Goal: Task Accomplishment & Management: Manage account settings

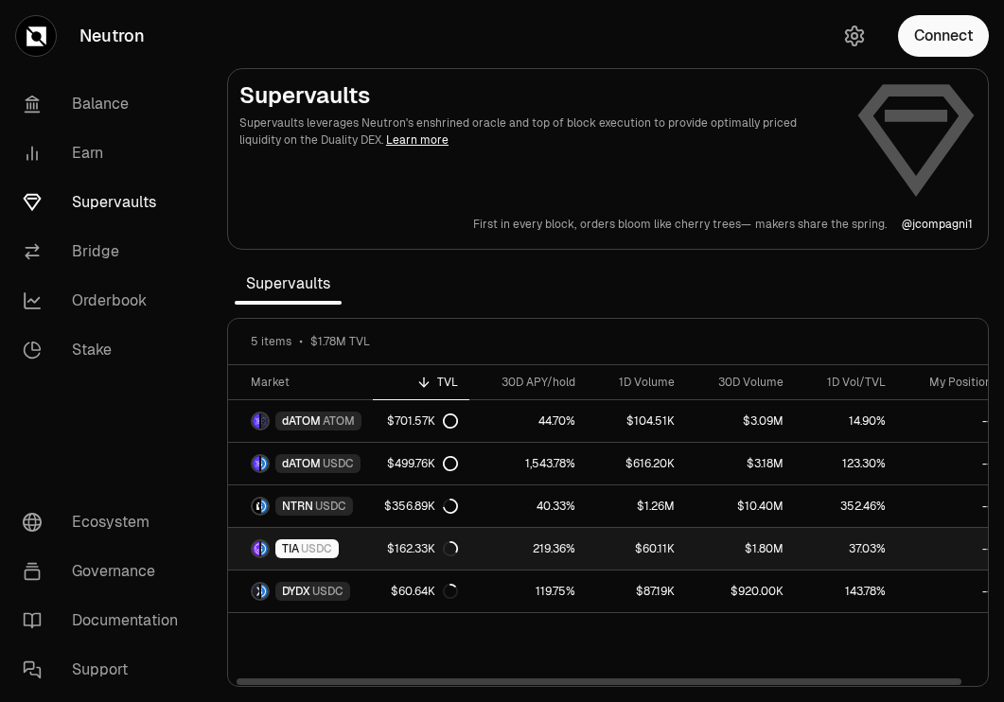
scroll to position [0, 18]
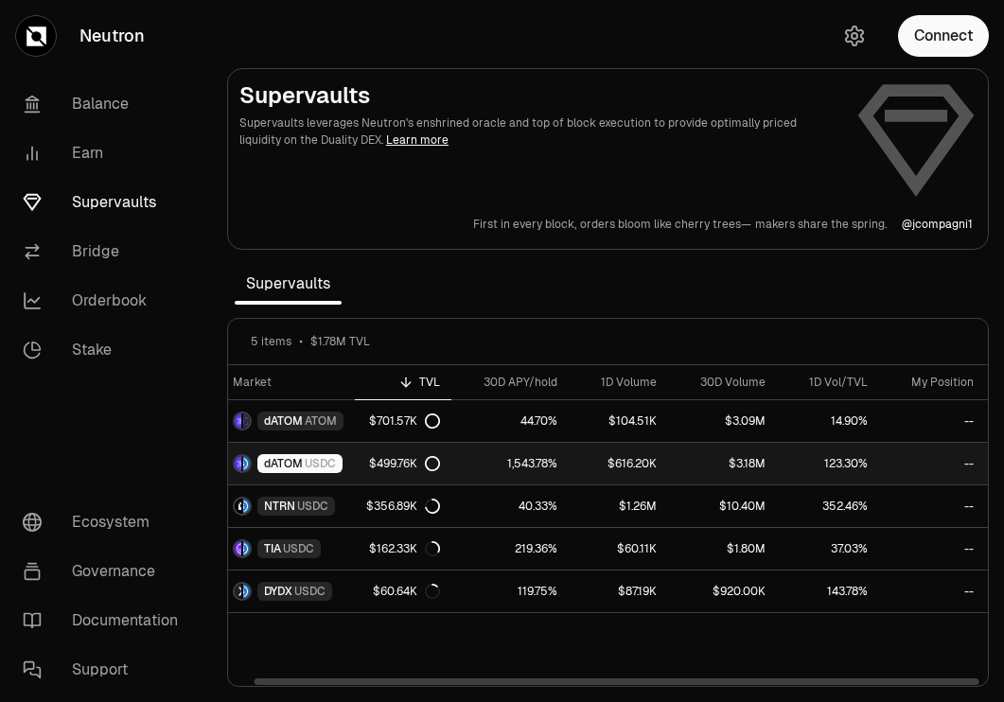
click at [298, 456] on span "dATOM" at bounding box center [283, 463] width 39 height 15
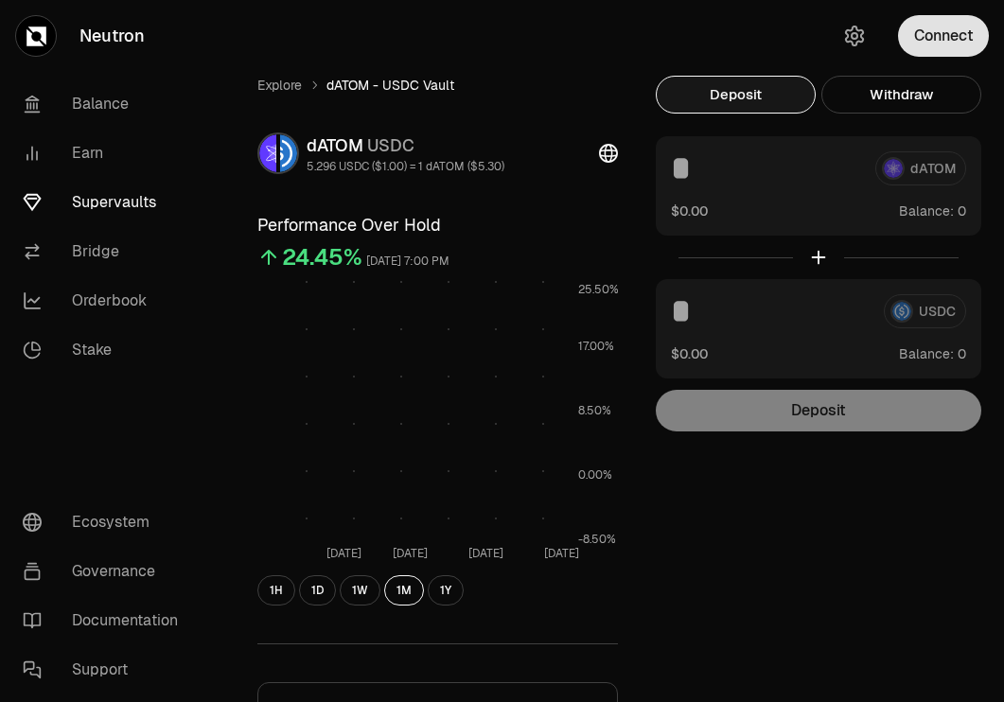
click at [962, 20] on button "Connect" at bounding box center [943, 36] width 91 height 42
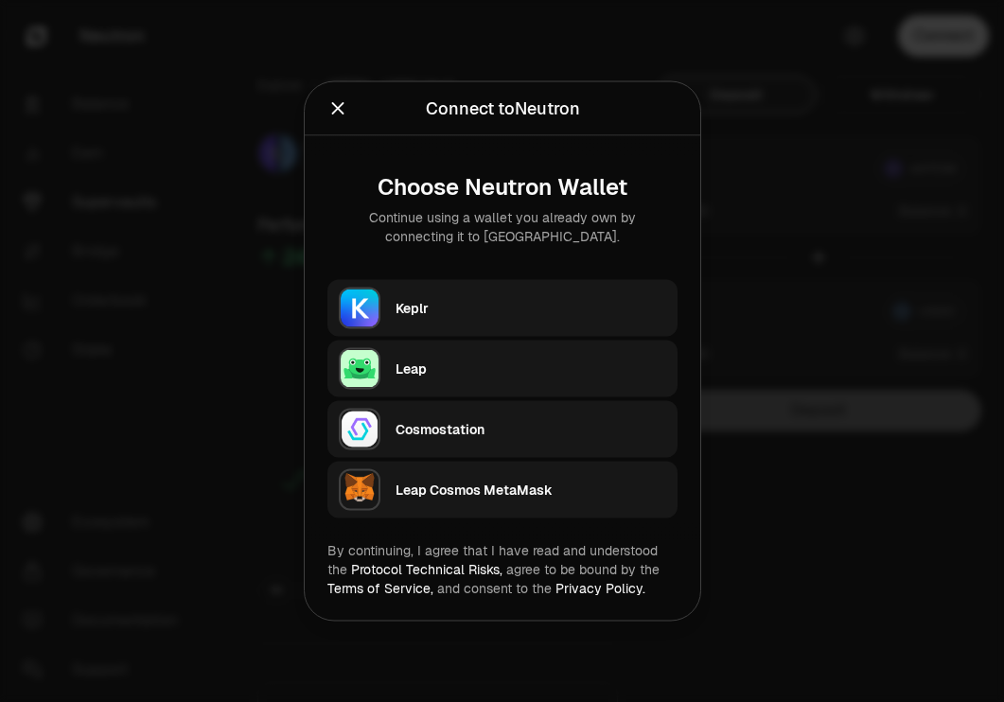
click at [546, 296] on div "Keplr" at bounding box center [531, 308] width 271 height 28
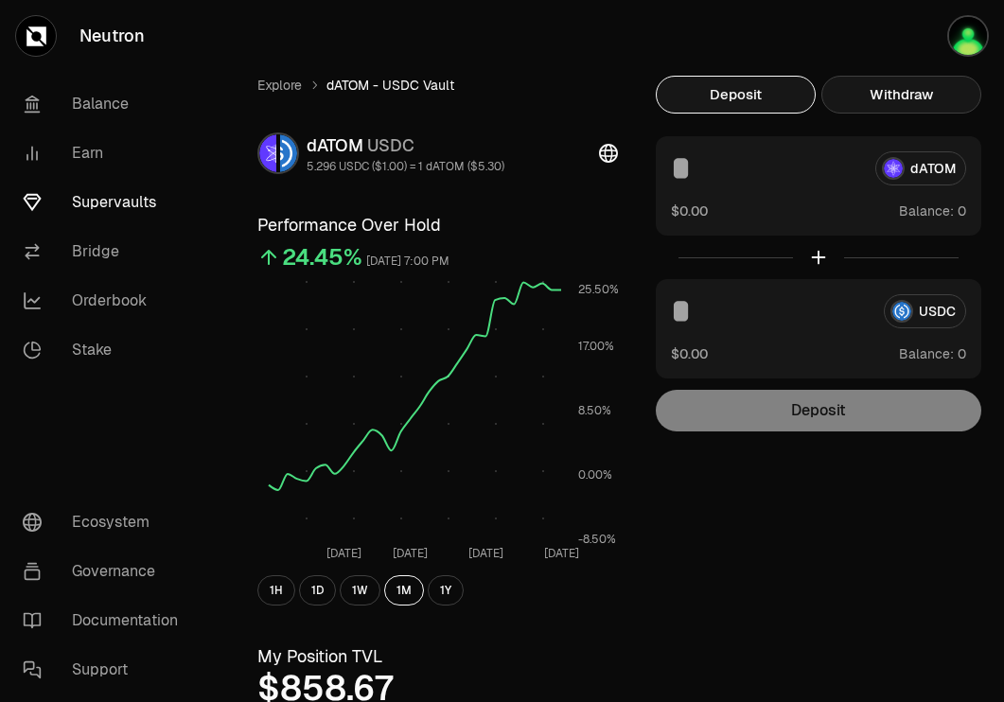
click at [907, 84] on button "Withdraw" at bounding box center [902, 95] width 160 height 38
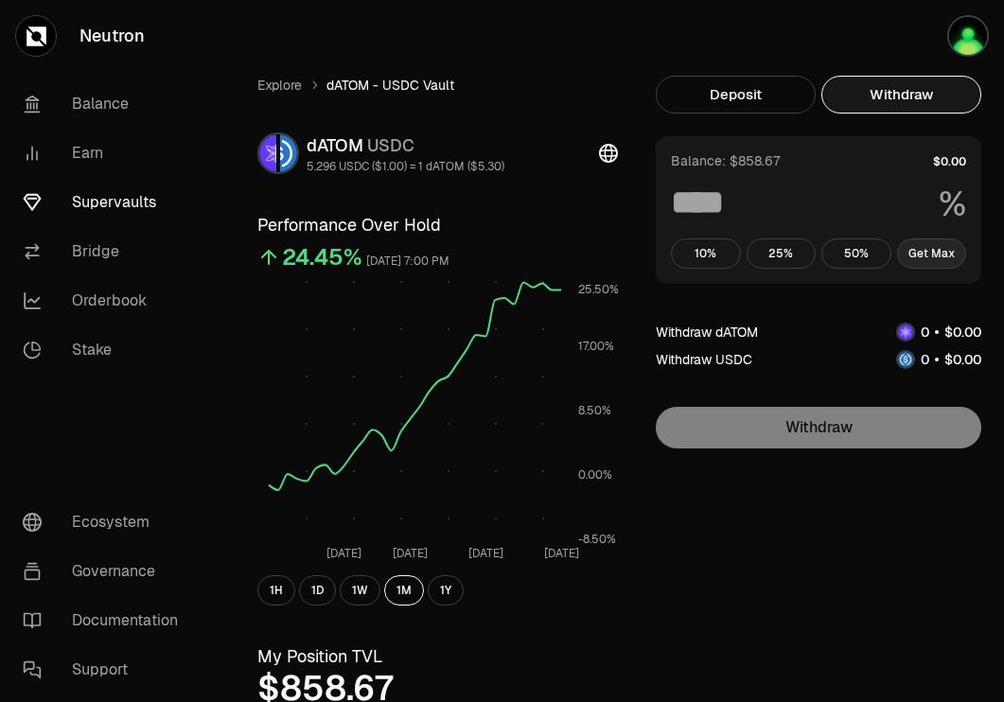
click at [947, 258] on button "Get Max" at bounding box center [932, 254] width 70 height 30
type input "***"
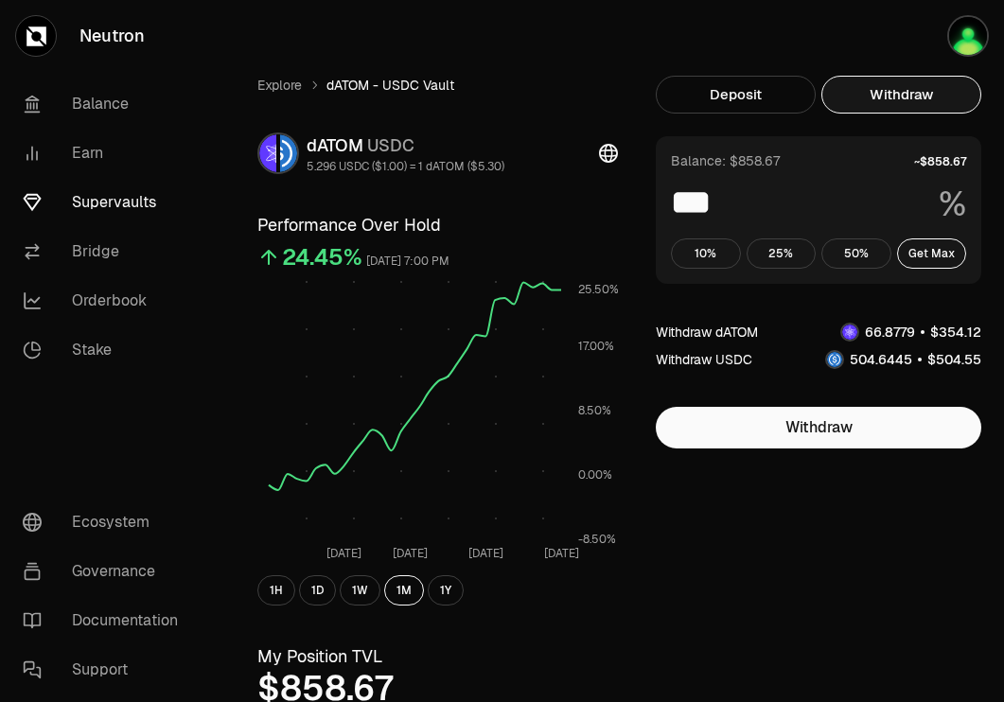
click at [119, 198] on link "Supervaults" at bounding box center [106, 202] width 197 height 49
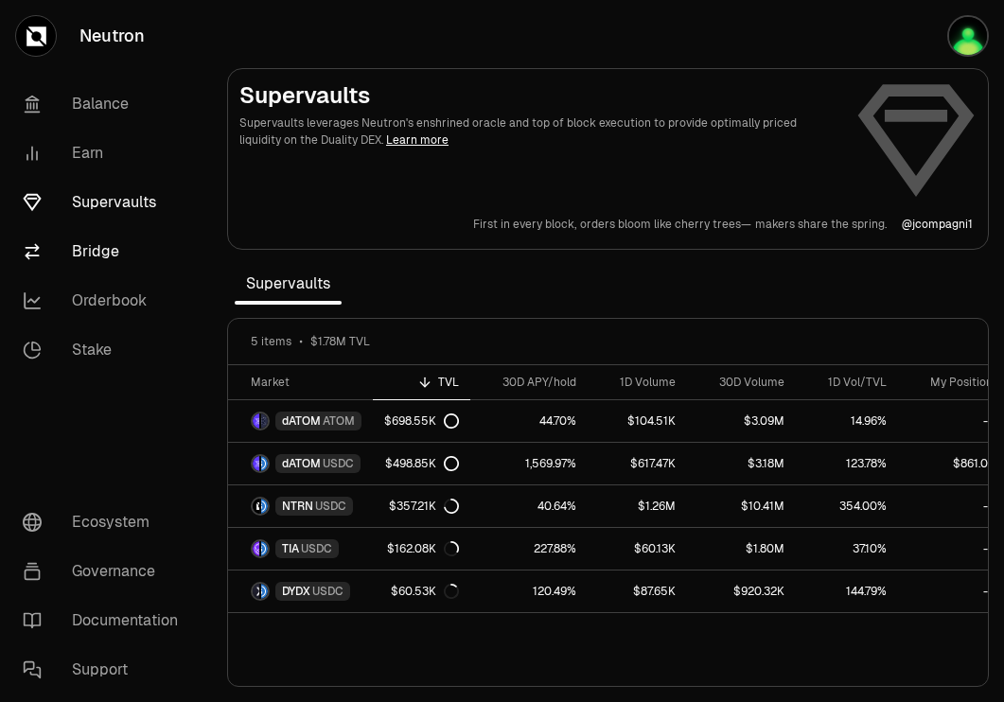
click at [90, 241] on link "Bridge" at bounding box center [106, 251] width 197 height 49
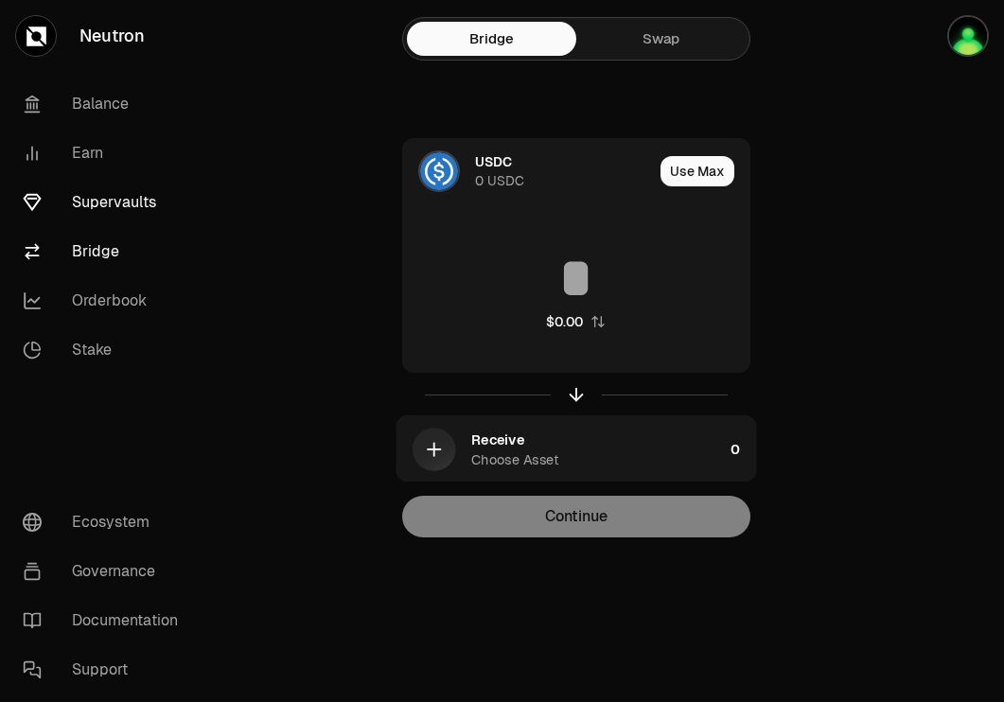
click at [108, 213] on link "Supervaults" at bounding box center [106, 202] width 197 height 49
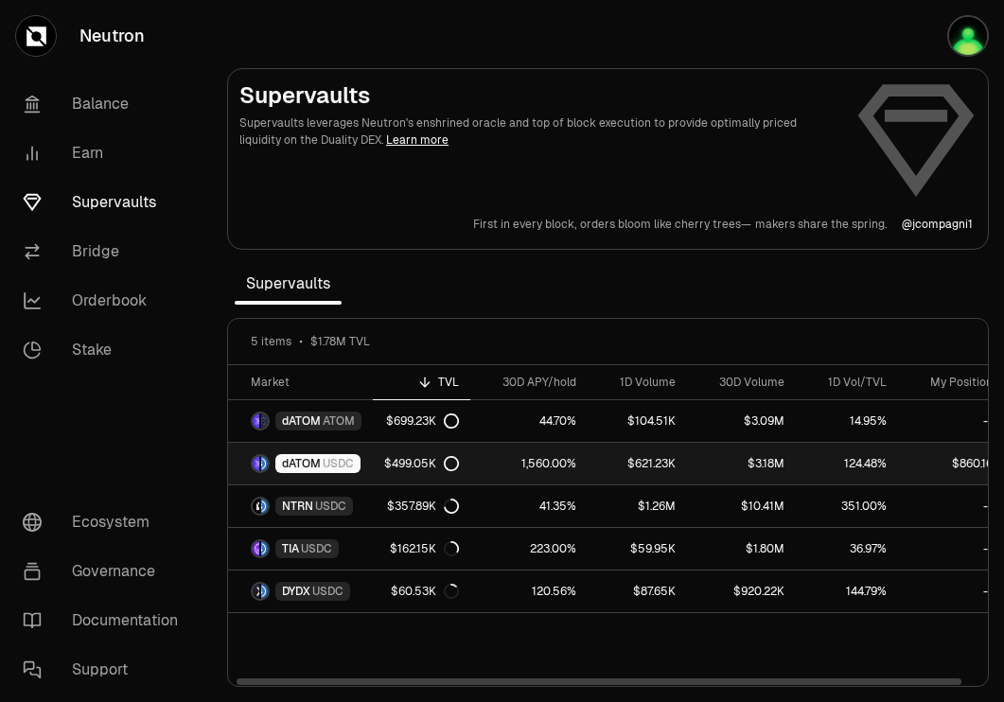
click at [364, 453] on link "dATOM USDC" at bounding box center [300, 464] width 145 height 42
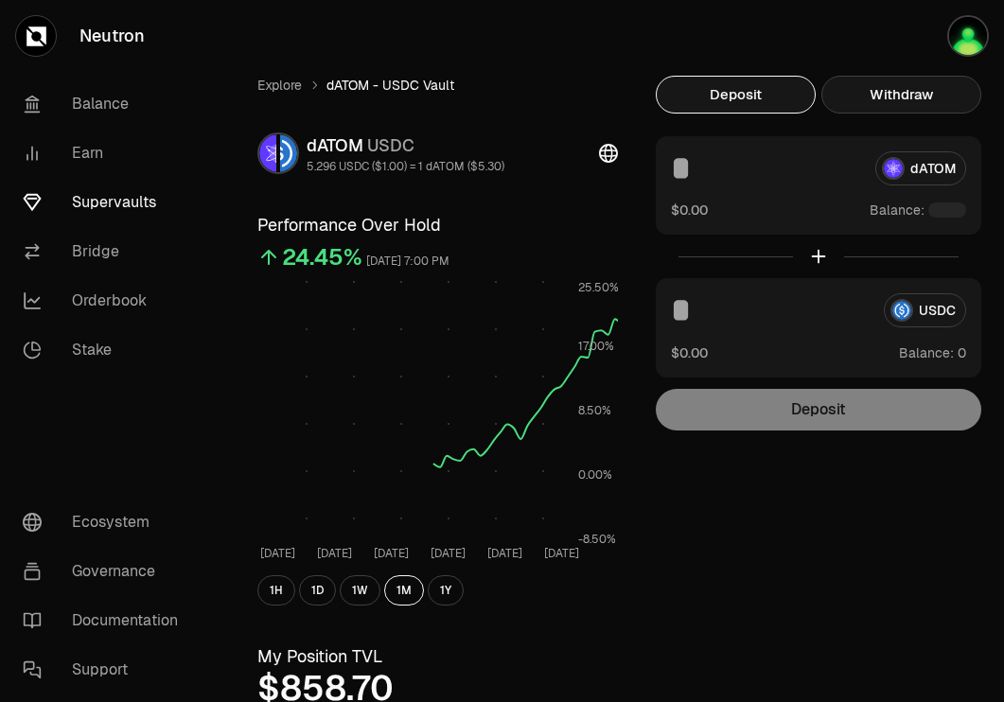
click at [940, 92] on button "Withdraw" at bounding box center [902, 95] width 160 height 38
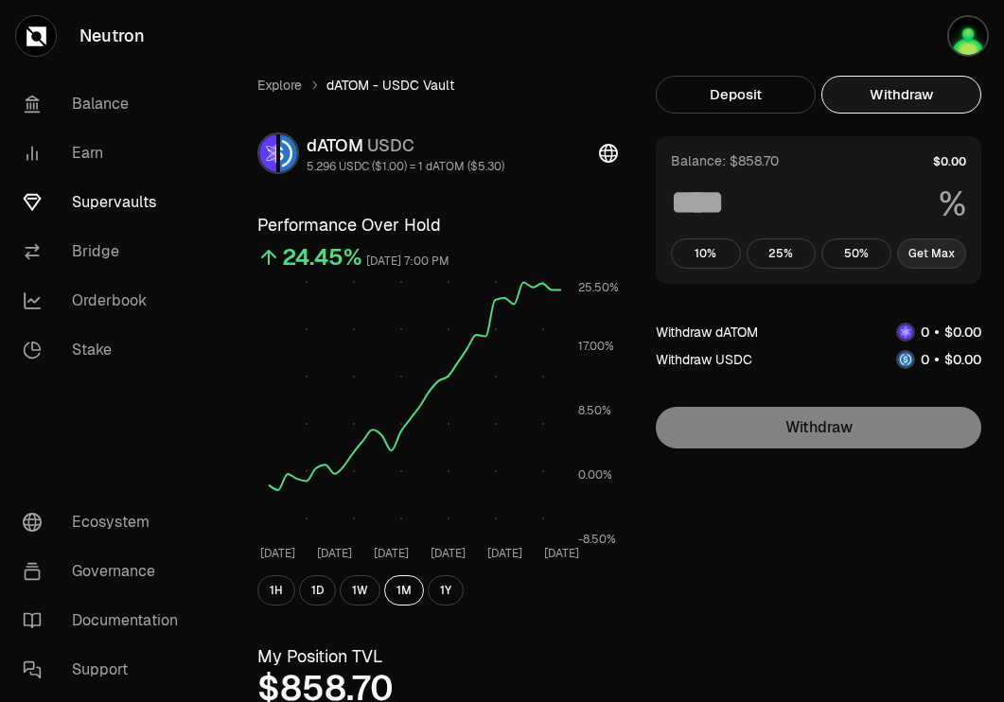
click at [931, 247] on button "Get Max" at bounding box center [932, 254] width 70 height 30
type input "***"
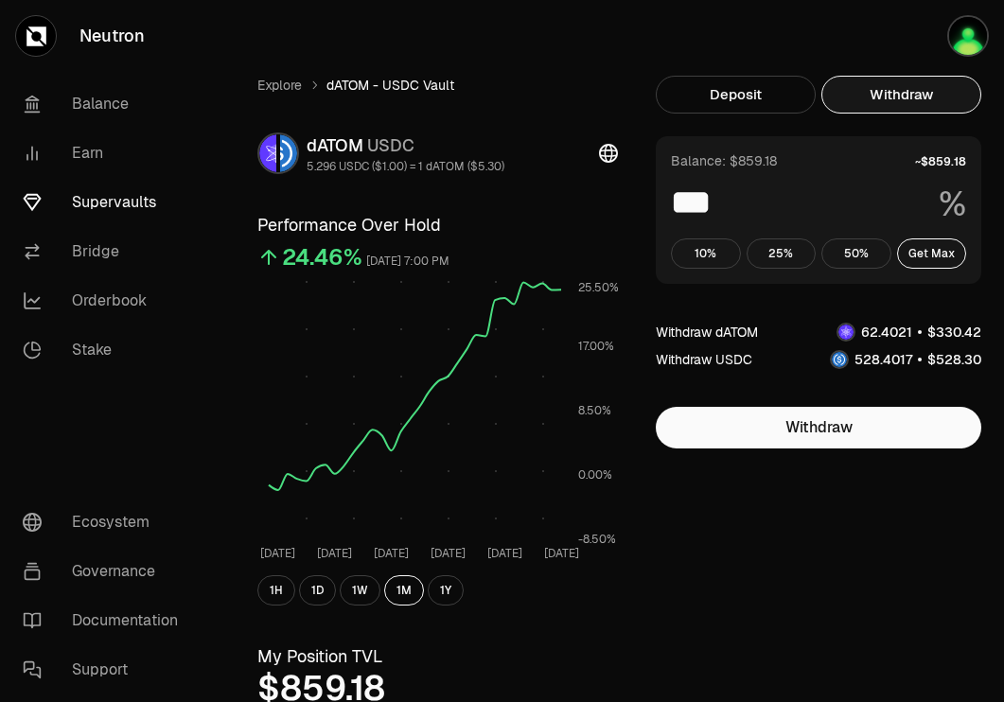
click at [937, 270] on div "Balance: $859.18 *** % 10% 25% 50% Get Max" at bounding box center [819, 210] width 326 height 148
click at [938, 256] on button "Get Max" at bounding box center [932, 254] width 70 height 30
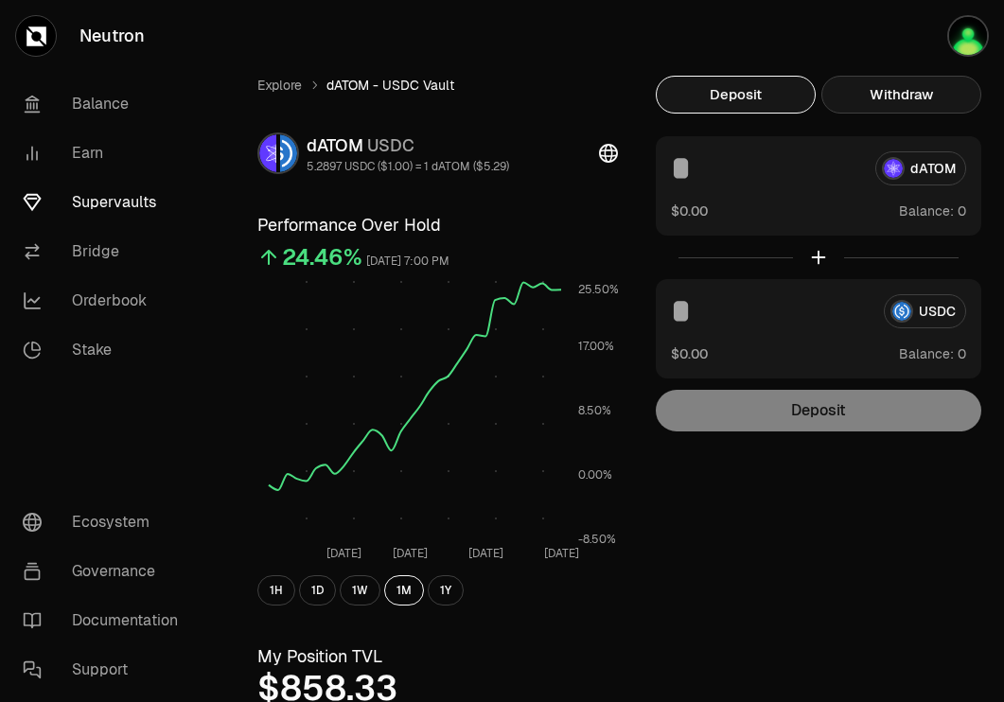
click at [907, 91] on button "Withdraw" at bounding box center [902, 95] width 160 height 38
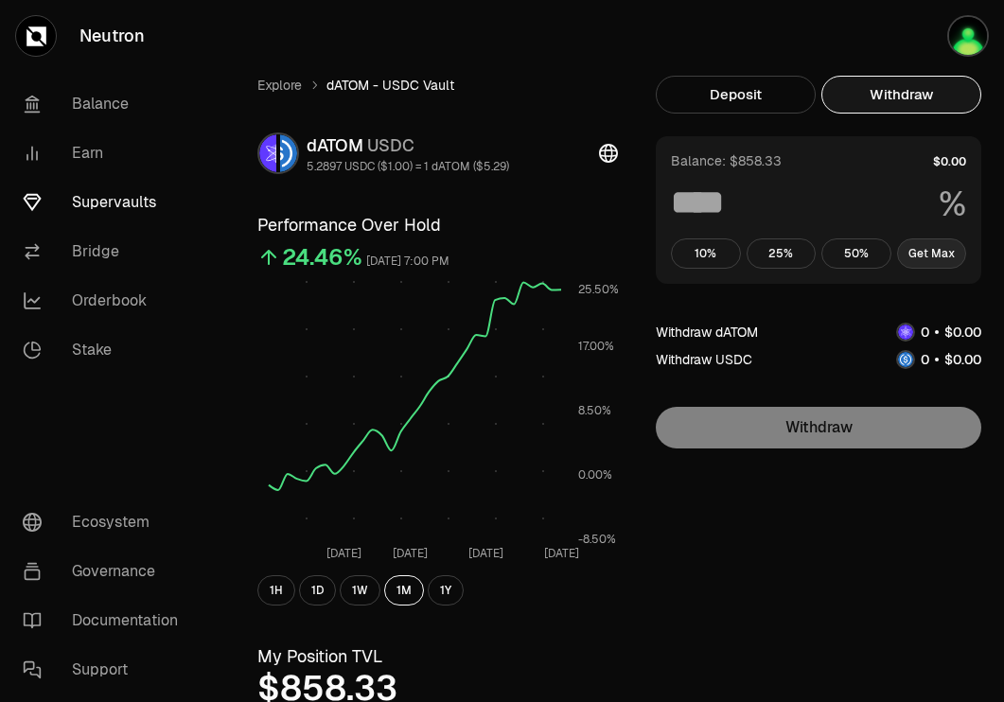
click at [931, 257] on button "Get Max" at bounding box center [932, 254] width 70 height 30
type input "***"
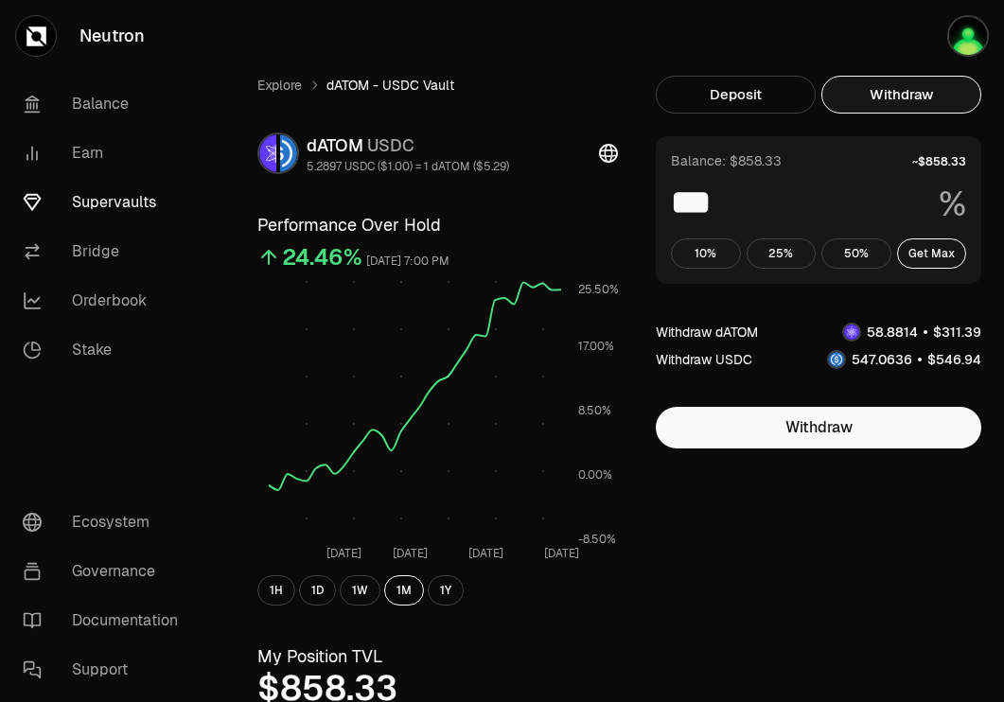
click at [113, 212] on link "Supervaults" at bounding box center [106, 202] width 197 height 49
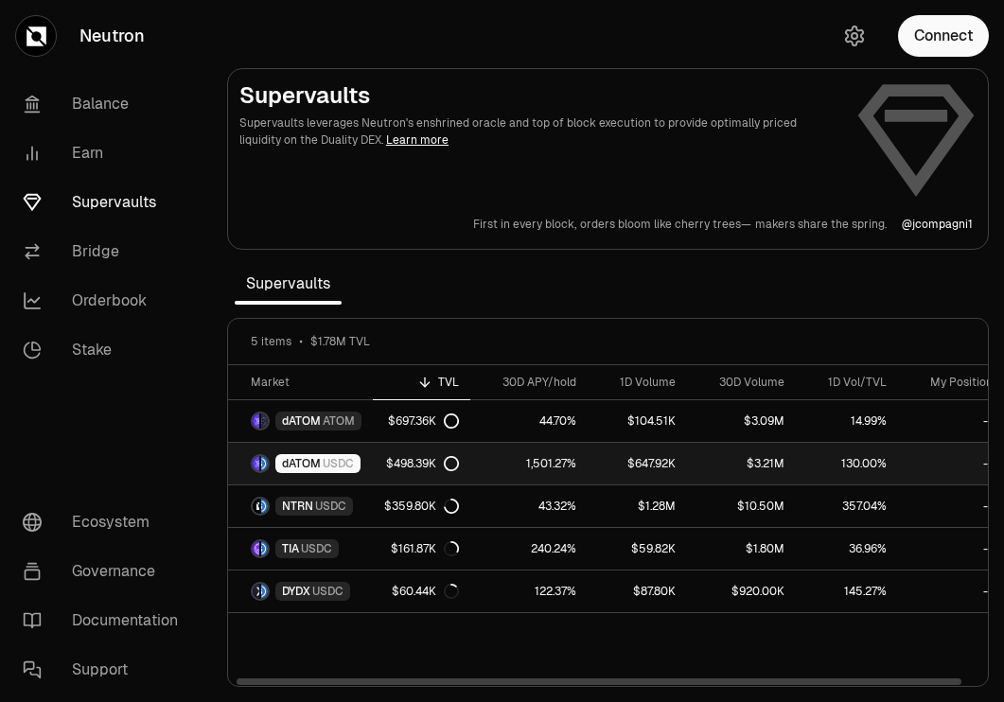
click at [347, 464] on span "USDC" at bounding box center [338, 463] width 31 height 15
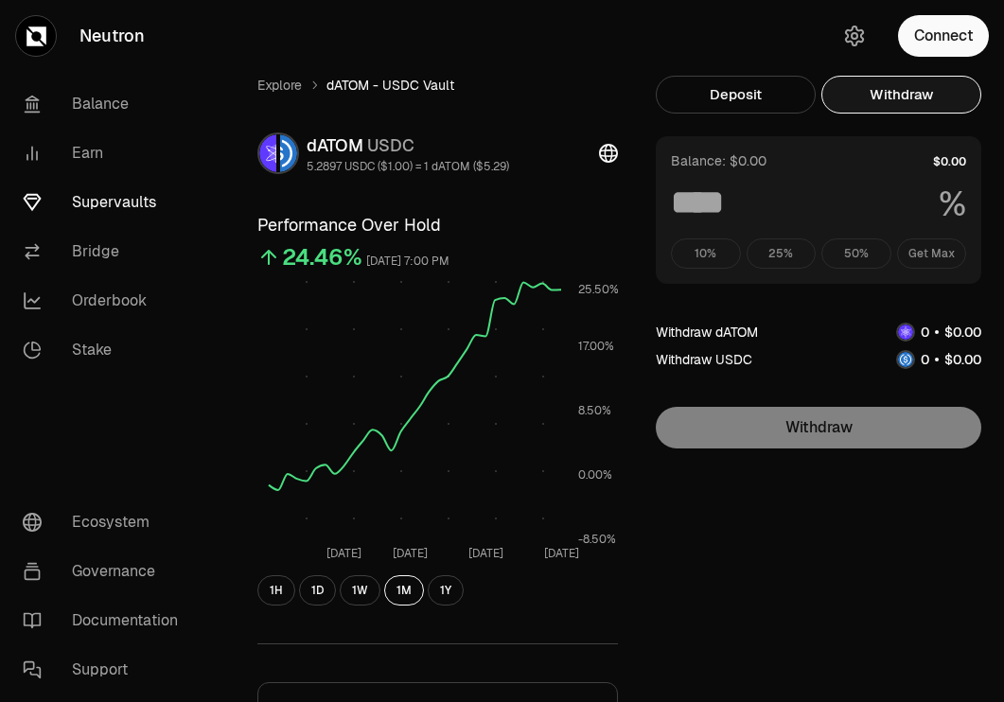
click at [936, 101] on button "Withdraw" at bounding box center [902, 95] width 160 height 38
click at [931, 251] on div "10% 25% 50% Get Max" at bounding box center [818, 254] width 295 height 30
click at [968, 39] on button "Connect" at bounding box center [943, 36] width 91 height 42
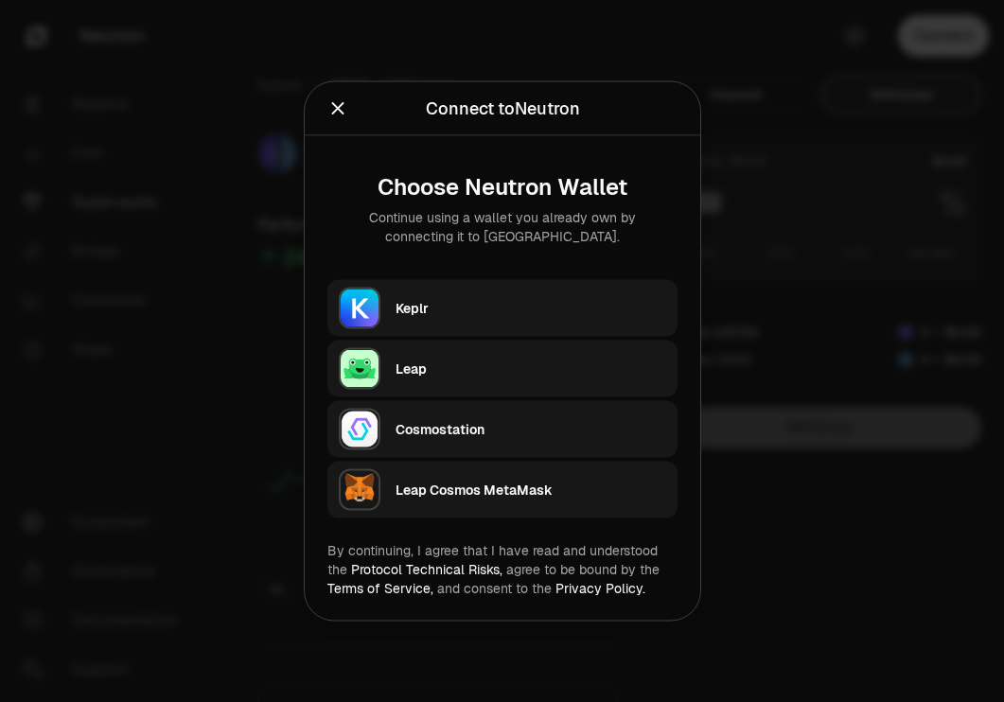
click at [554, 300] on div "Keplr" at bounding box center [531, 308] width 271 height 19
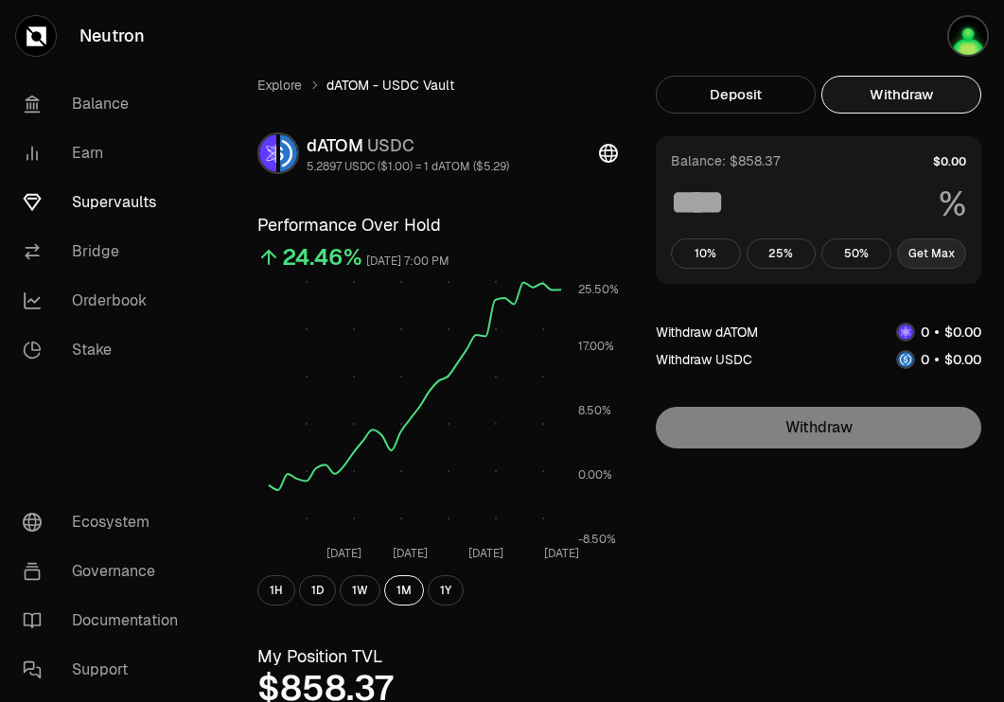
click at [932, 256] on button "Get Max" at bounding box center [932, 254] width 70 height 30
type input "***"
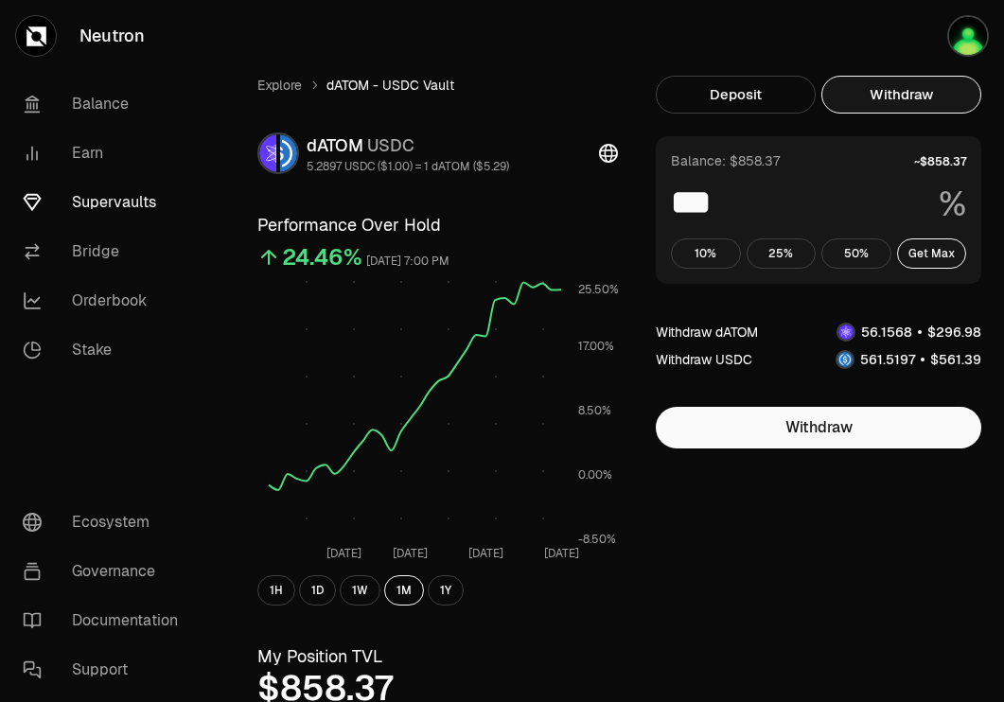
click at [131, 204] on link "Supervaults" at bounding box center [106, 202] width 197 height 49
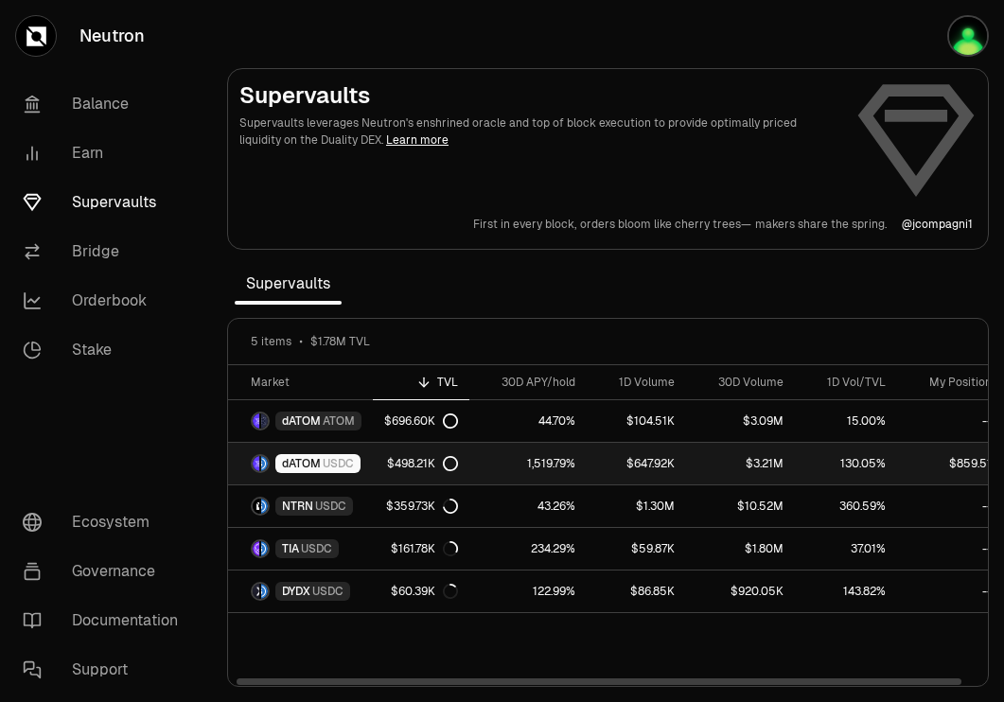
click at [309, 467] on span "dATOM" at bounding box center [301, 463] width 39 height 15
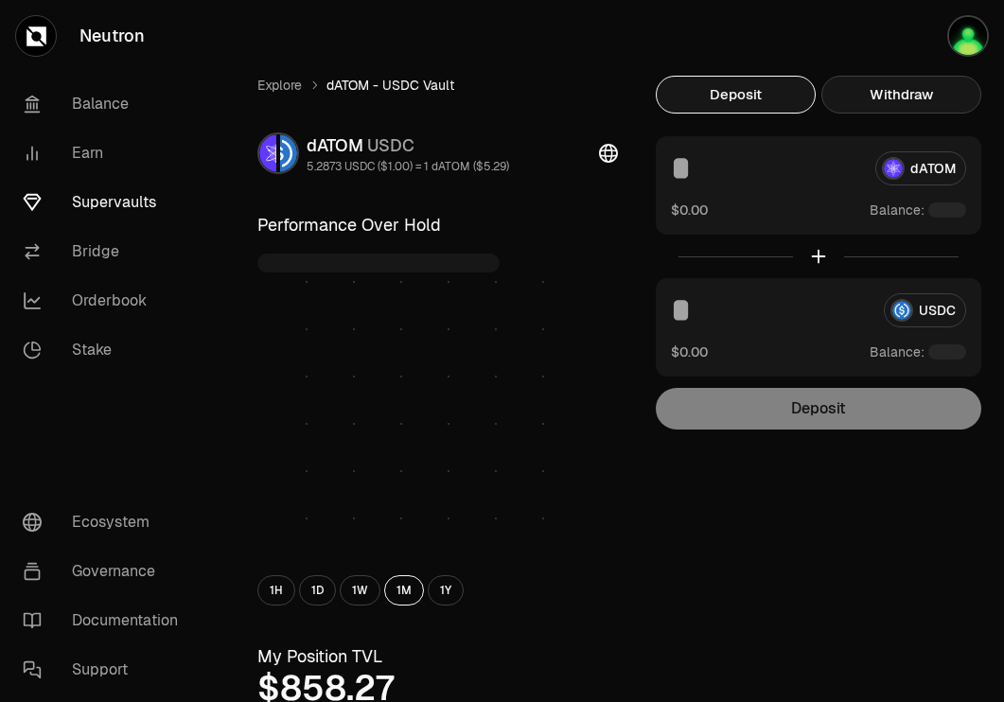
click at [948, 97] on button "Withdraw" at bounding box center [902, 95] width 160 height 38
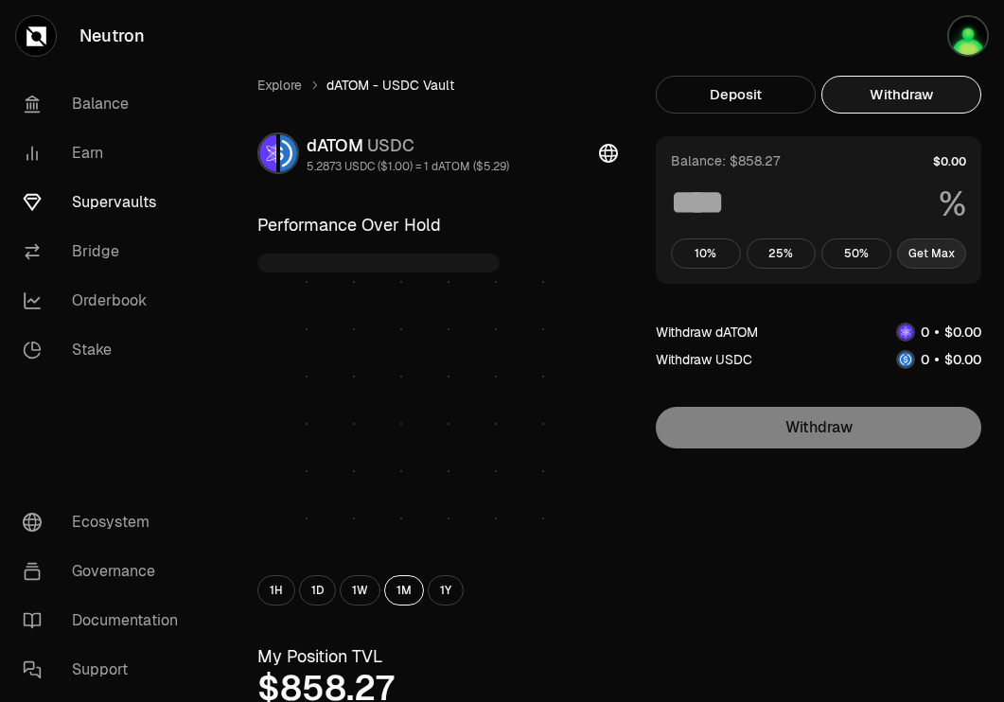
click at [928, 250] on button "Get Max" at bounding box center [932, 254] width 70 height 30
type input "***"
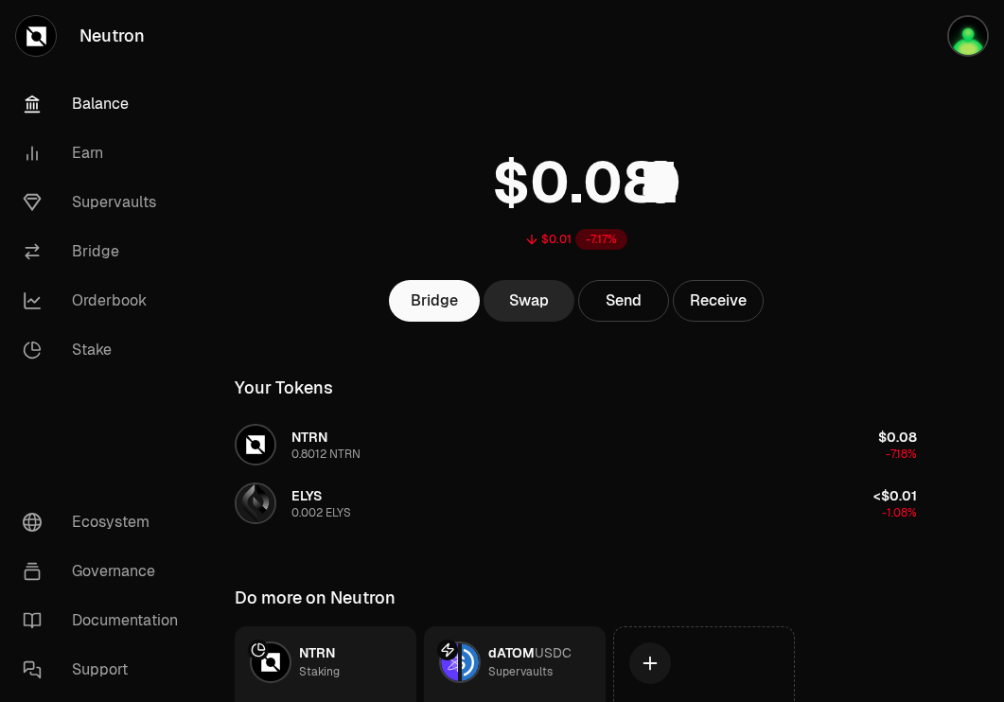
scroll to position [151, 0]
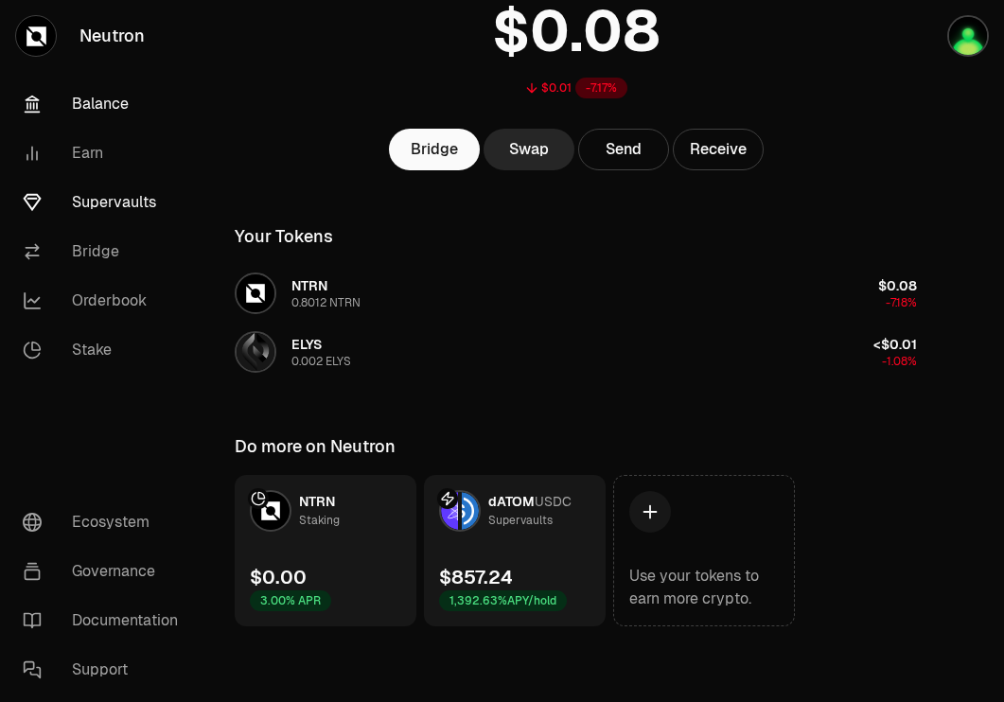
click at [132, 204] on link "Supervaults" at bounding box center [106, 202] width 197 height 49
click at [144, 207] on link "Supervaults" at bounding box center [106, 202] width 197 height 49
